Goal: Check status: Check status

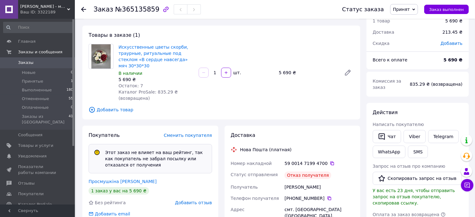
scroll to position [39, 0]
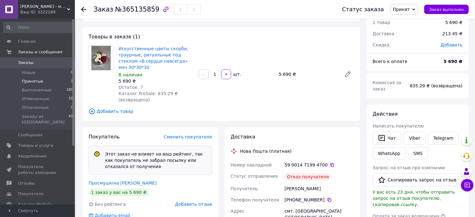
click at [37, 81] on span "Принятые" at bounding box center [33, 82] width 22 height 6
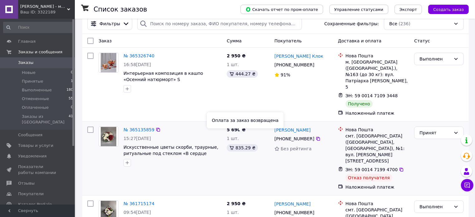
scroll to position [31, 0]
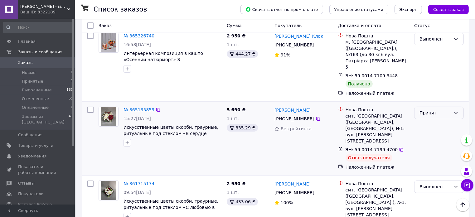
click at [458, 110] on icon at bounding box center [456, 112] width 5 height 5
click at [436, 126] on li "Отменен" at bounding box center [439, 125] width 49 height 11
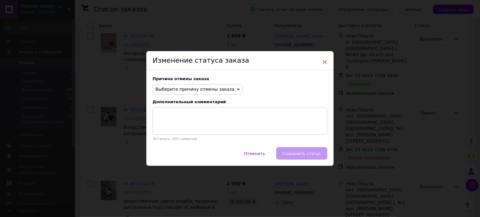
click at [324, 59] on span "×" at bounding box center [325, 62] width 6 height 11
